Goal: Use online tool/utility: Utilize a website feature to perform a specific function

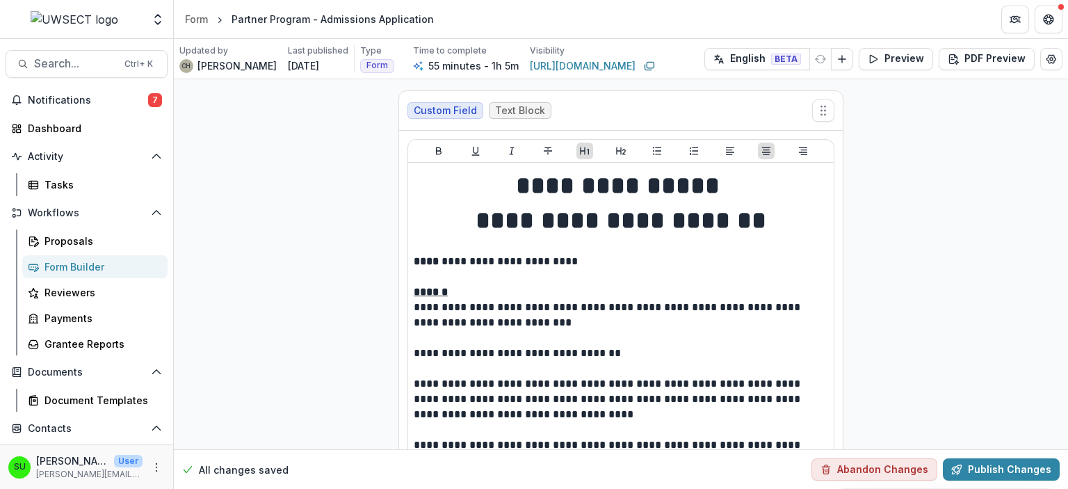
scroll to position [14906, 0]
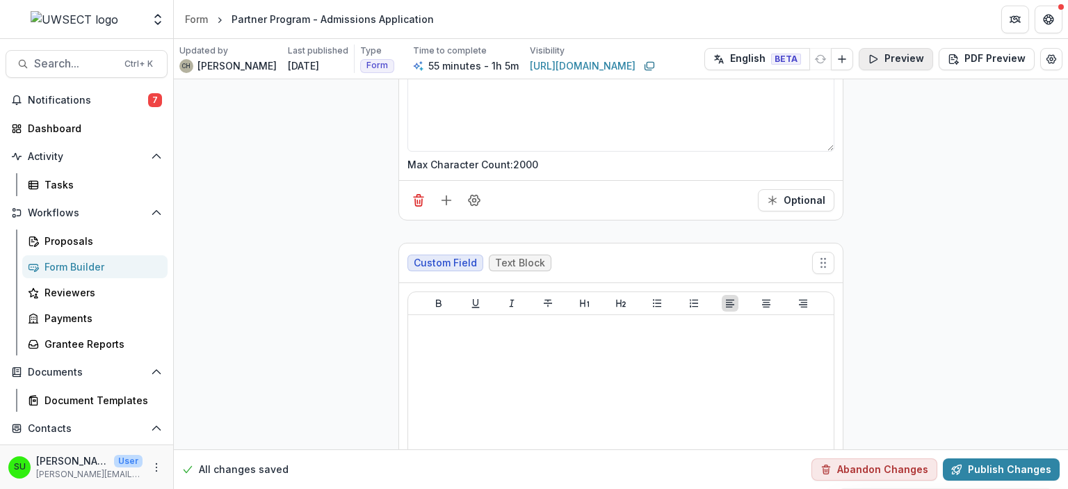
click at [901, 54] on button "Preview" at bounding box center [896, 59] width 74 height 22
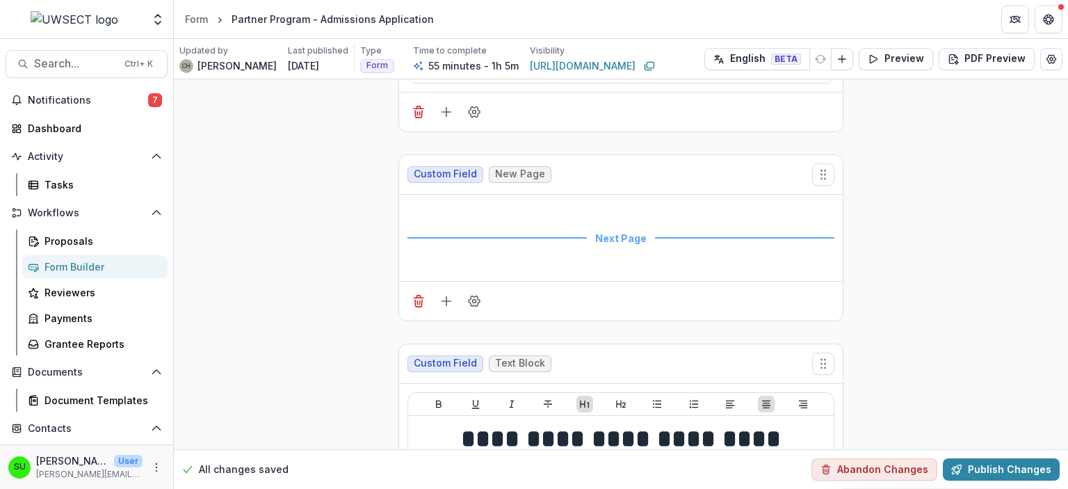
scroll to position [0, 0]
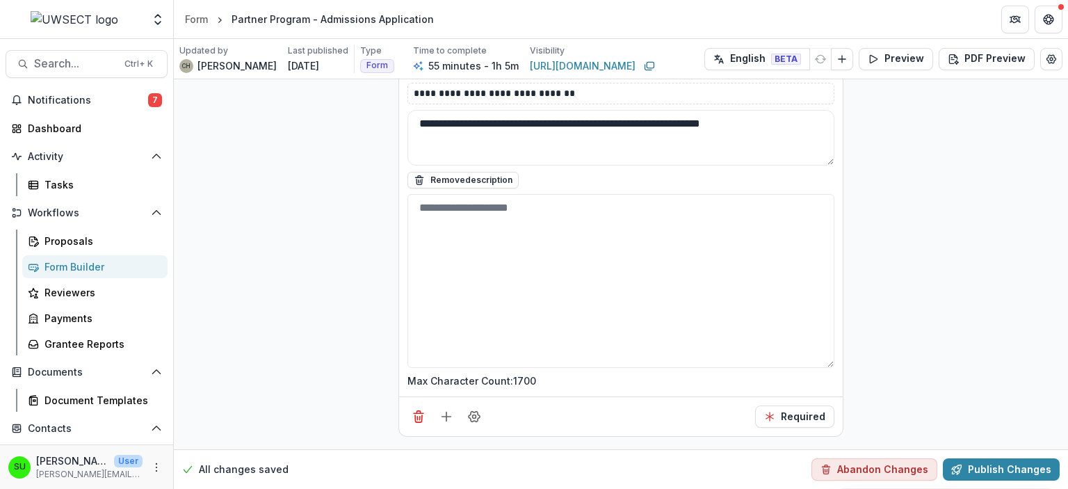
scroll to position [1852, 0]
